Goal: Check status: Check status

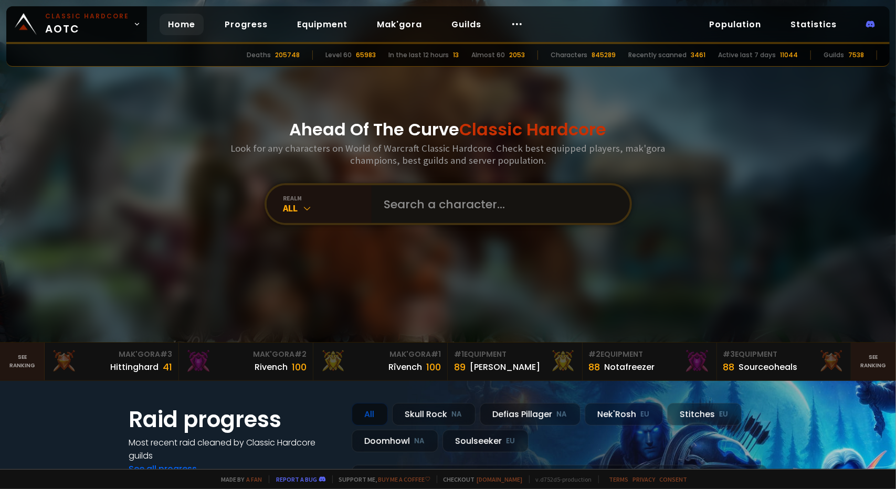
click at [473, 213] on input "text" at bounding box center [497, 204] width 239 height 38
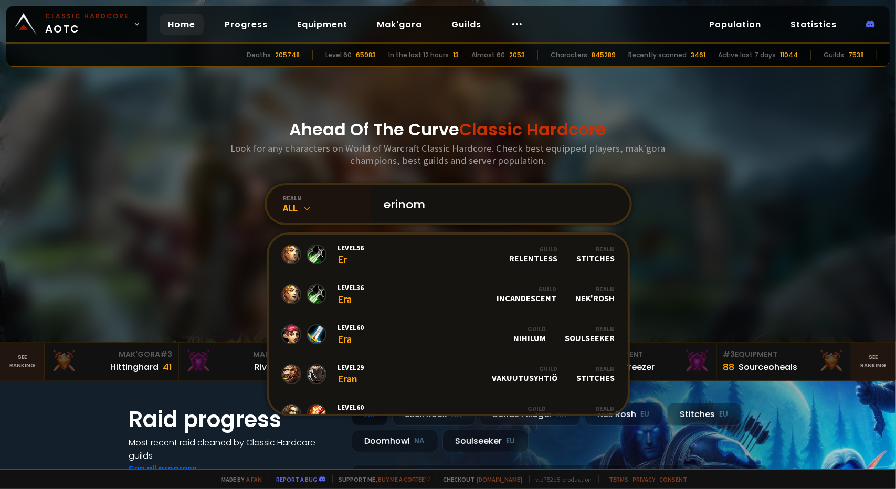
type input "erinome"
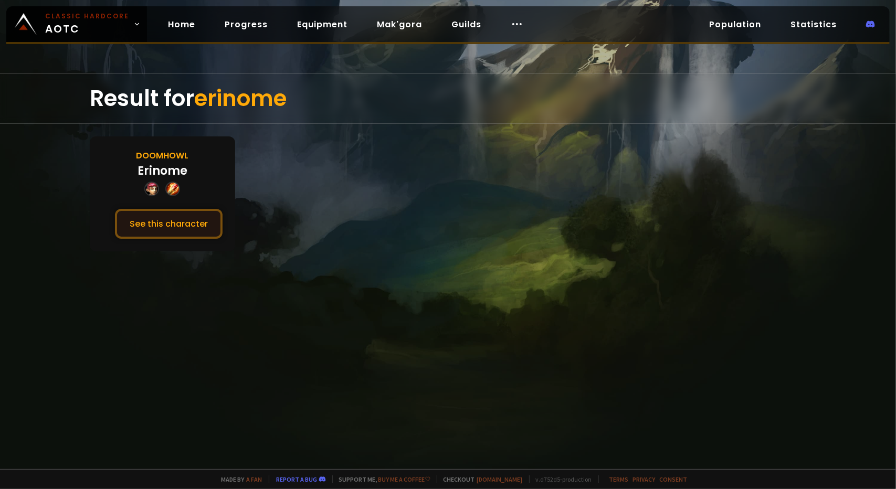
click at [179, 218] on button "See this character" at bounding box center [169, 224] width 108 height 30
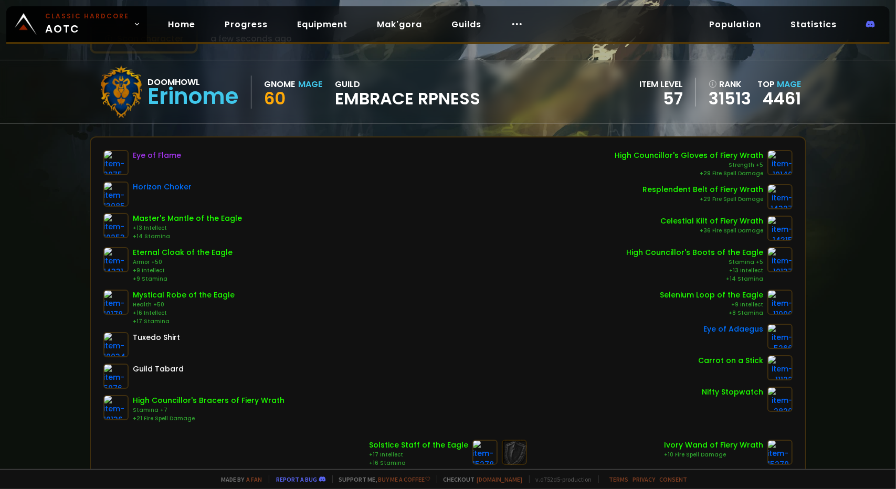
scroll to position [52, 0]
